Goal: Find specific page/section: Find specific page/section

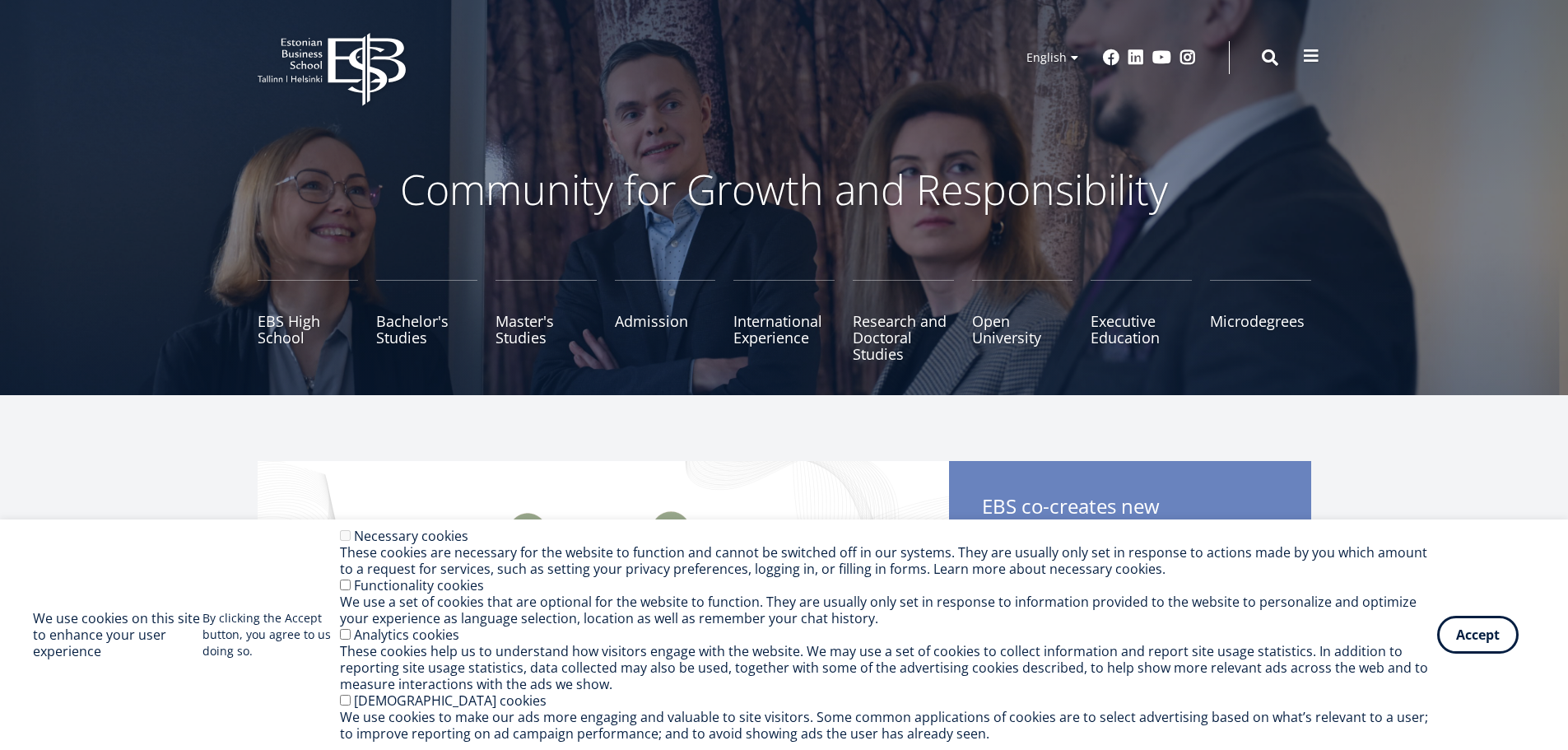
click at [1310, 54] on span at bounding box center [1311, 56] width 17 height 17
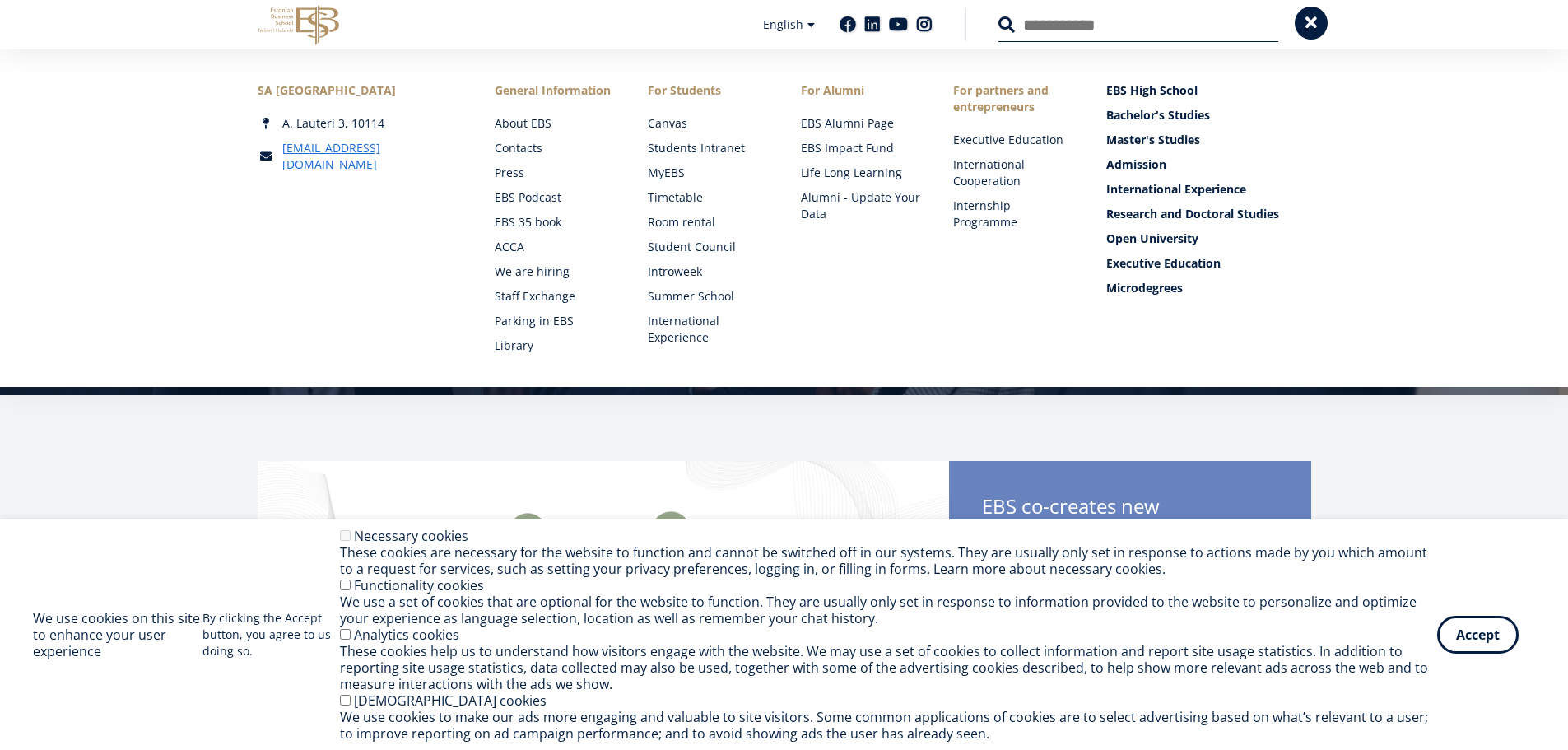
click at [1304, 22] on span at bounding box center [1311, 23] width 17 height 17
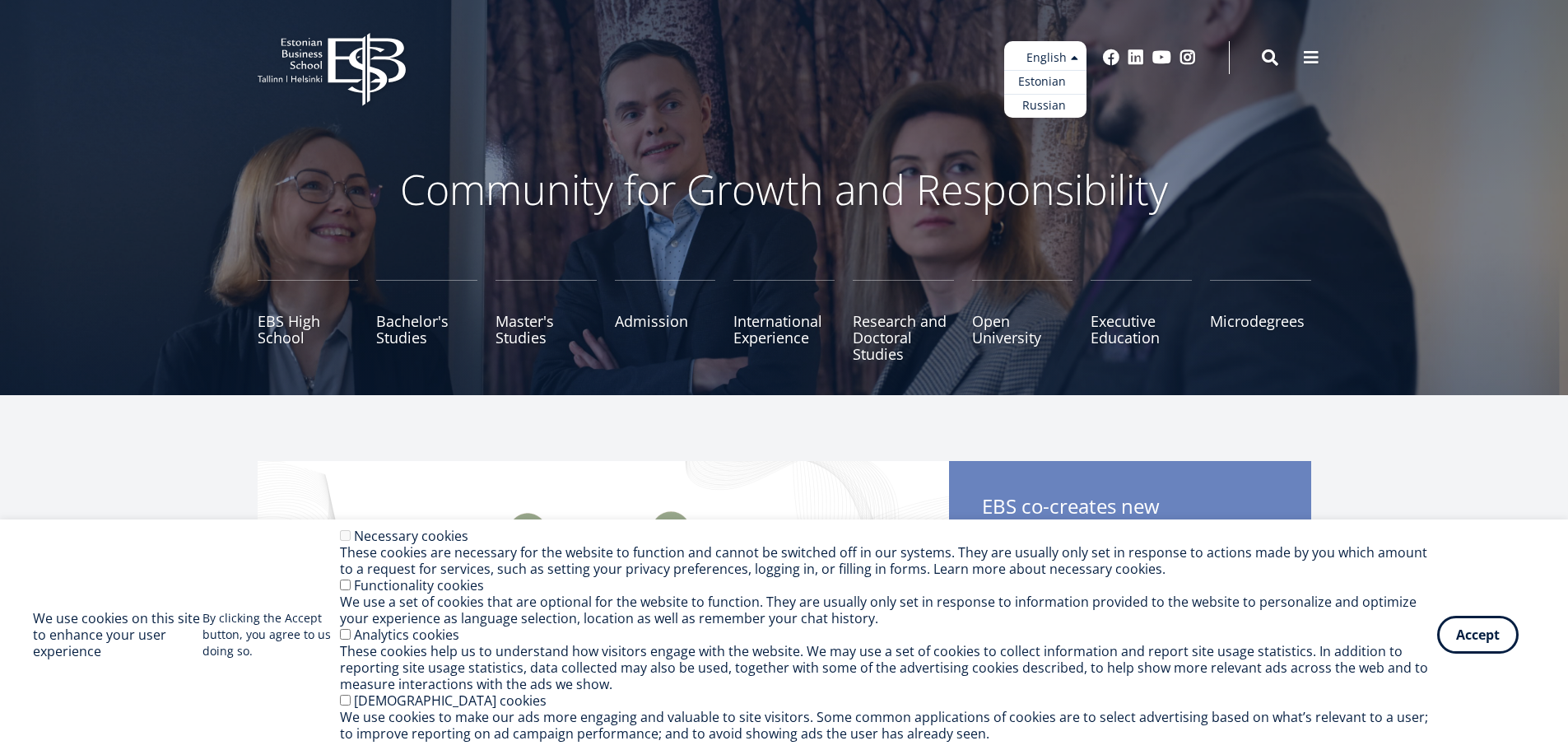
click at [1049, 76] on link "Estonian" at bounding box center [1045, 82] width 83 height 24
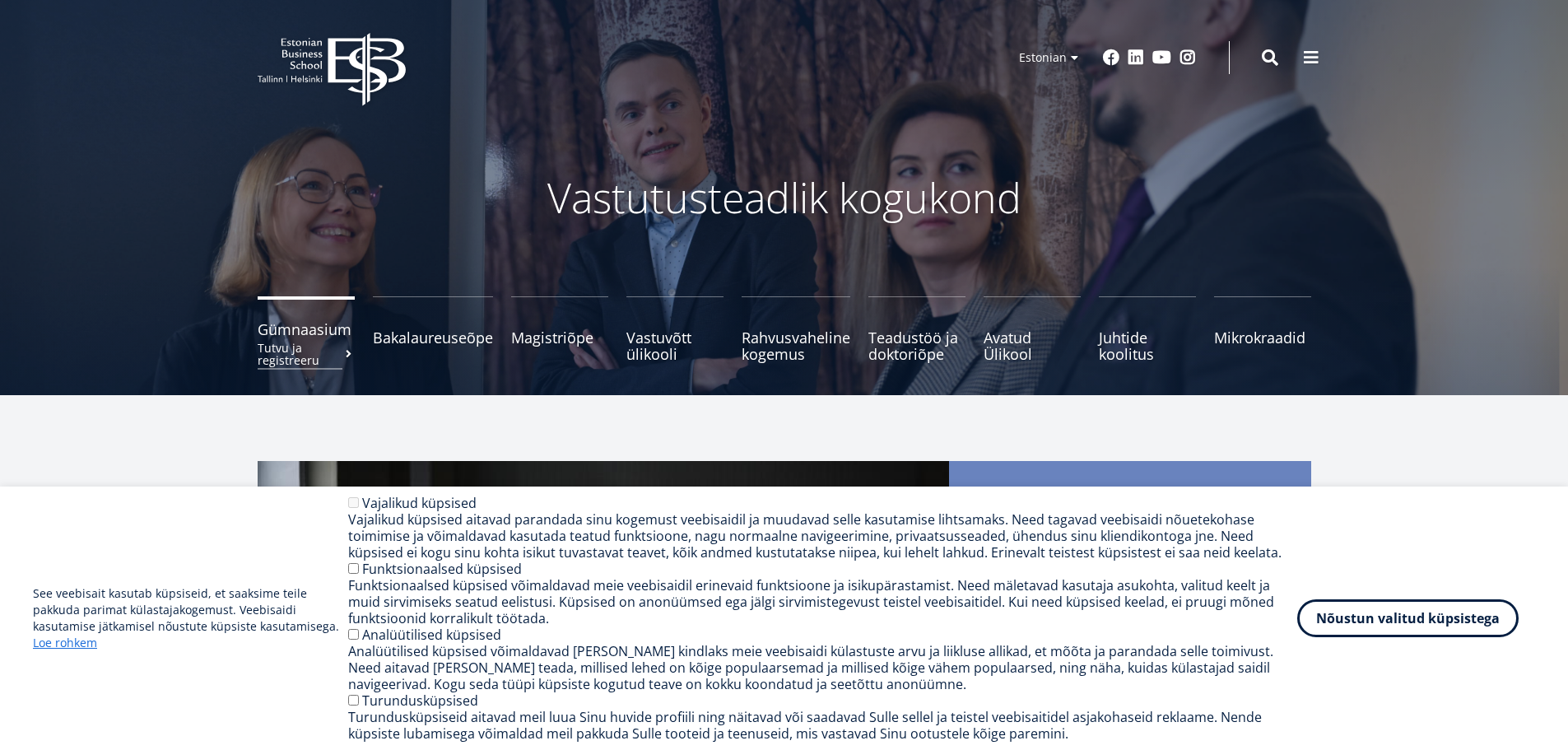
click at [317, 334] on span "Gümnaasium Tutvu ja registreeru" at bounding box center [306, 329] width 97 height 17
